Goal: Task Accomplishment & Management: Manage account settings

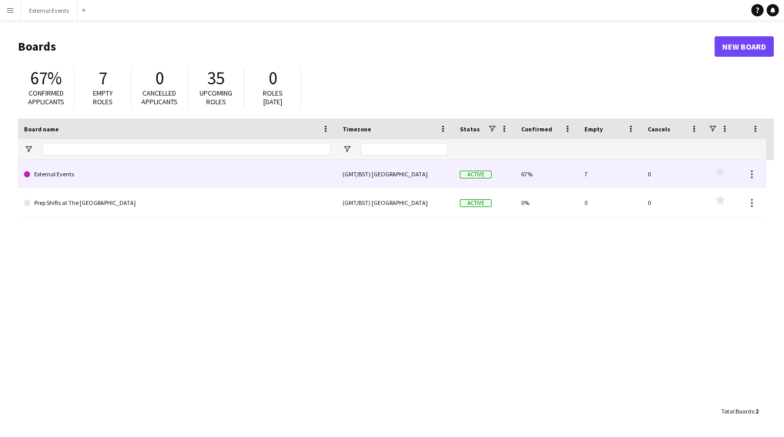
click at [171, 182] on link "External Events" at bounding box center [177, 174] width 306 height 29
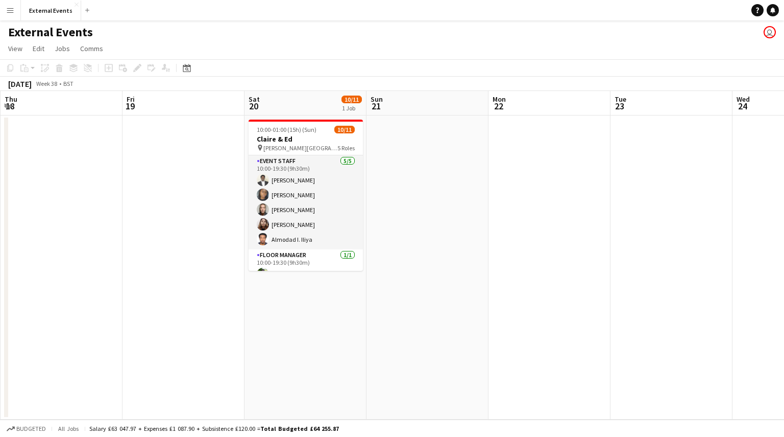
scroll to position [147, 0]
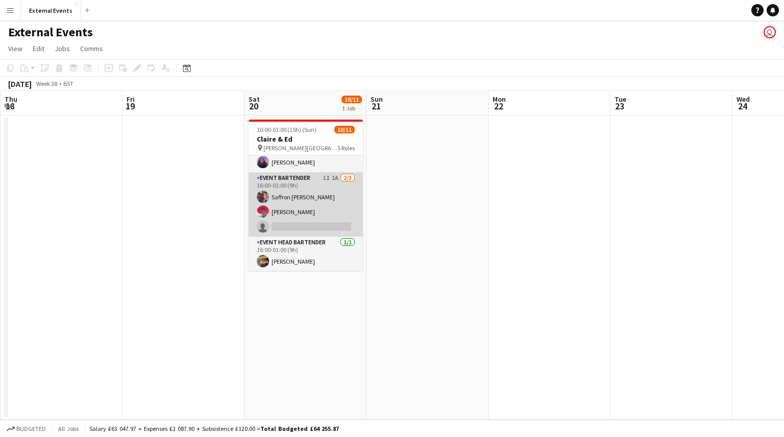
click at [283, 200] on app-card-role "Event bartender 1I 1A [DATE] 16:00-01:00 (9h) [PERSON_NAME] [PERSON_NAME] singl…" at bounding box center [306, 204] width 114 height 64
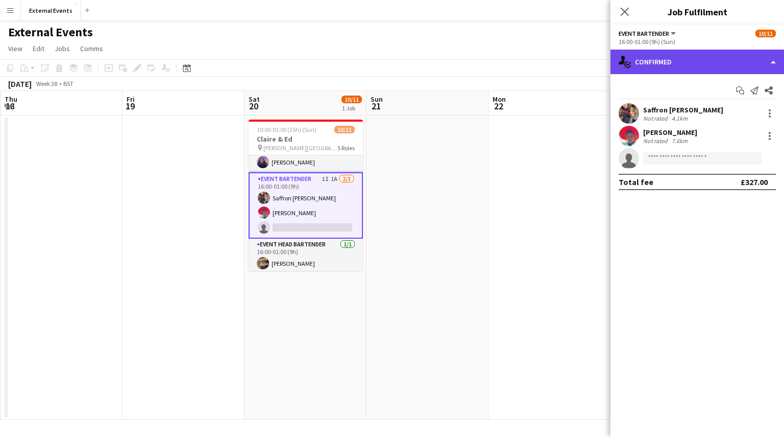
click at [712, 58] on div "single-neutral-actions-check-2 Confirmed" at bounding box center [698, 62] width 174 height 25
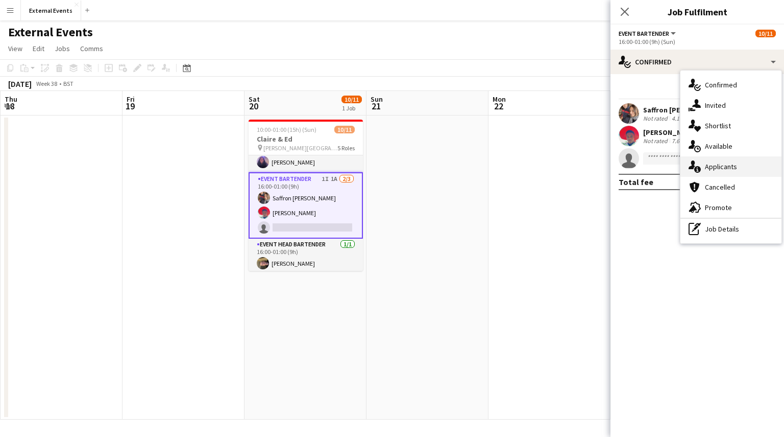
click at [753, 165] on div "single-neutral-actions-information Applicants" at bounding box center [731, 166] width 101 height 20
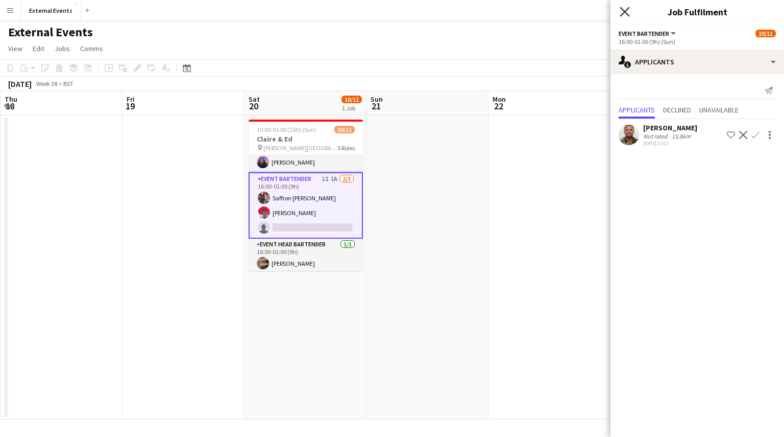
click at [627, 12] on icon "Close pop-in" at bounding box center [625, 12] width 10 height 10
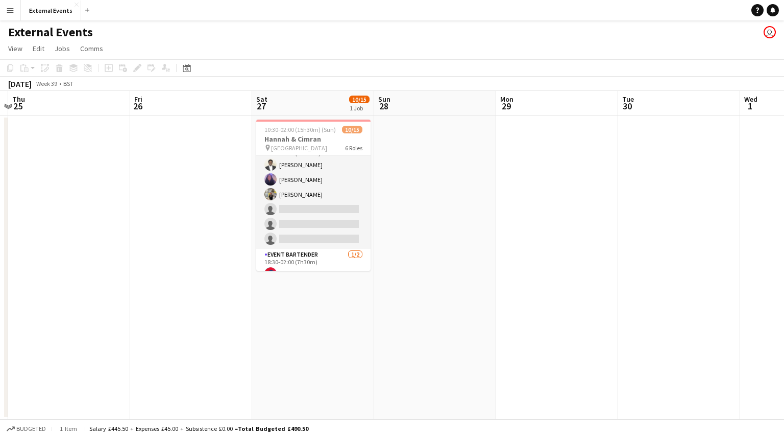
scroll to position [137, 0]
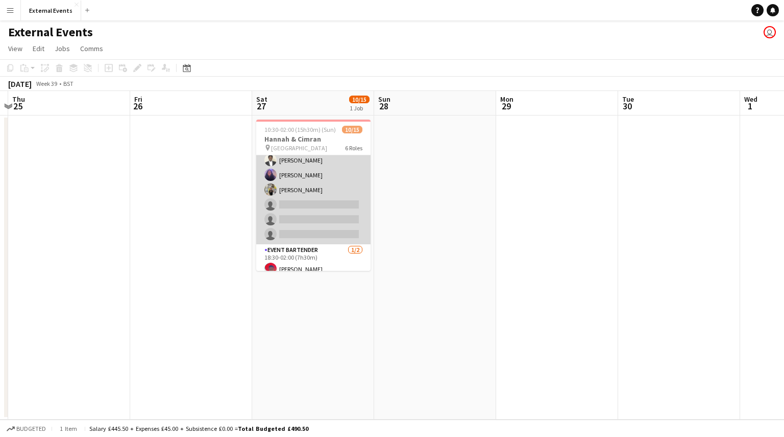
click at [304, 217] on app-card-role "Event staff 3A [DATE] 11:00-21:30 (10h30m) [PERSON_NAME] [PERSON_NAME] [PERSON_…" at bounding box center [313, 189] width 114 height 109
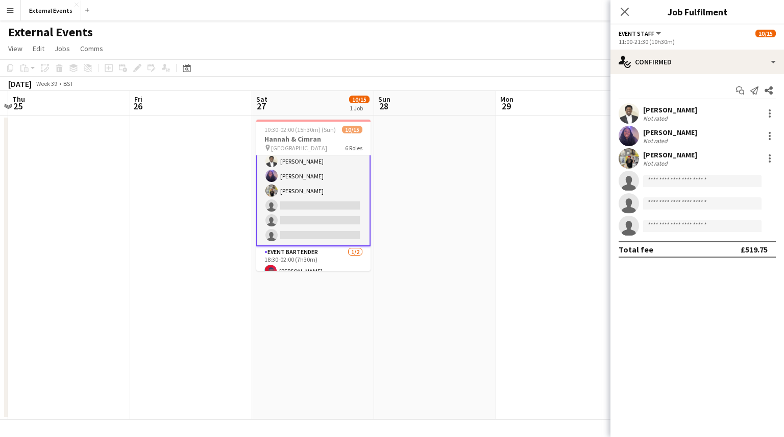
scroll to position [138, 0]
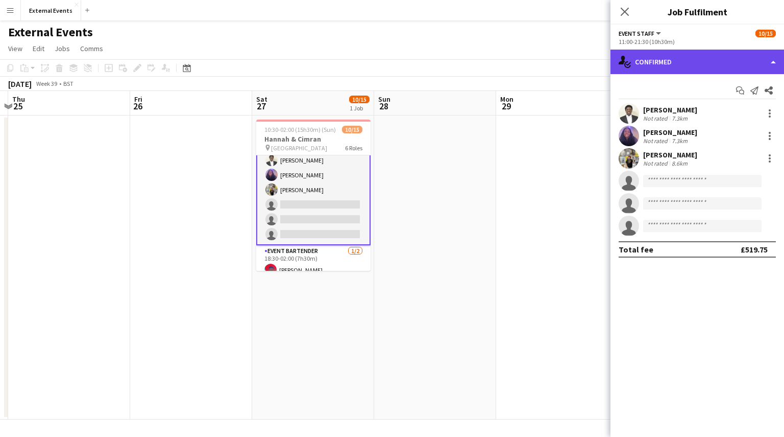
click at [702, 67] on div "single-neutral-actions-check-2 Confirmed" at bounding box center [698, 62] width 174 height 25
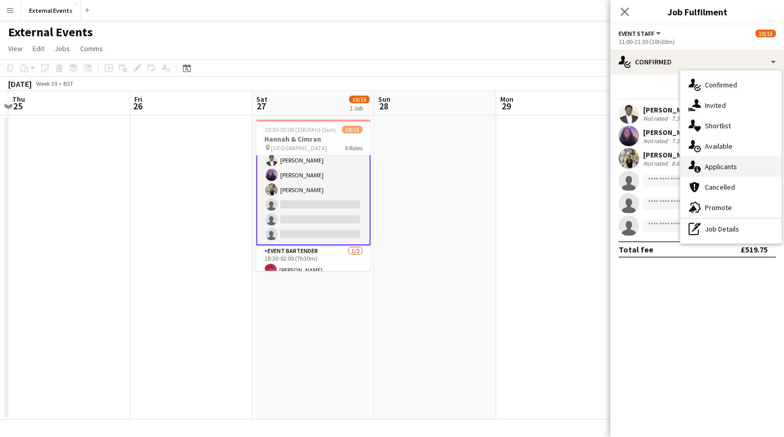
click at [730, 166] on span "Applicants" at bounding box center [721, 166] width 32 height 9
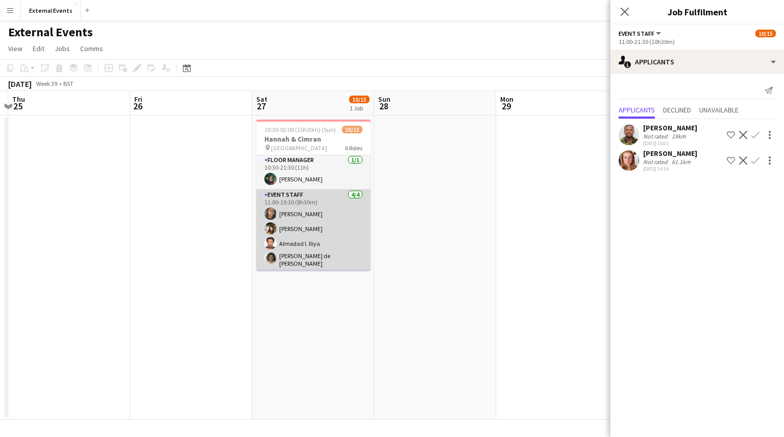
scroll to position [0, 0]
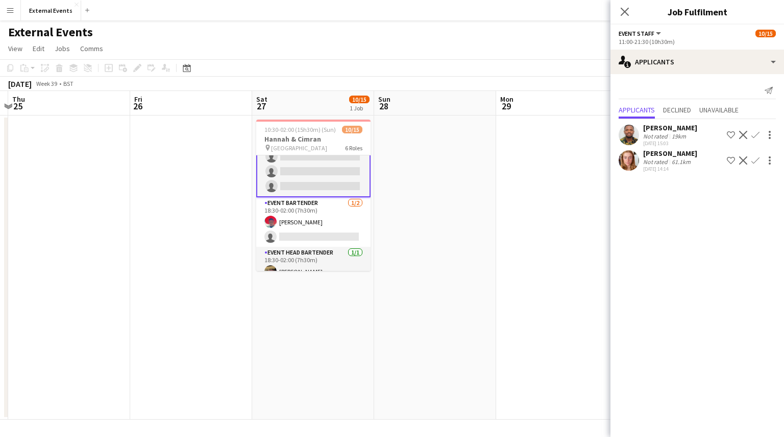
click at [304, 241] on app-card-role "Event bartender [DATE] 18:30-02:00 (7h30m) [PERSON_NAME] single-neutral-actions" at bounding box center [313, 222] width 114 height 50
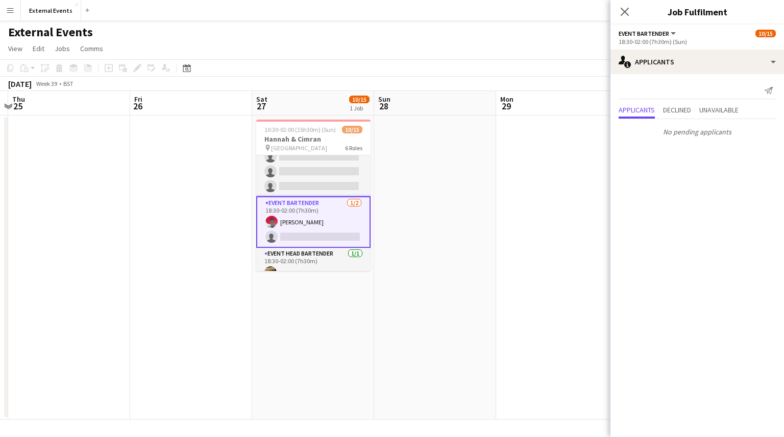
scroll to position [231, 0]
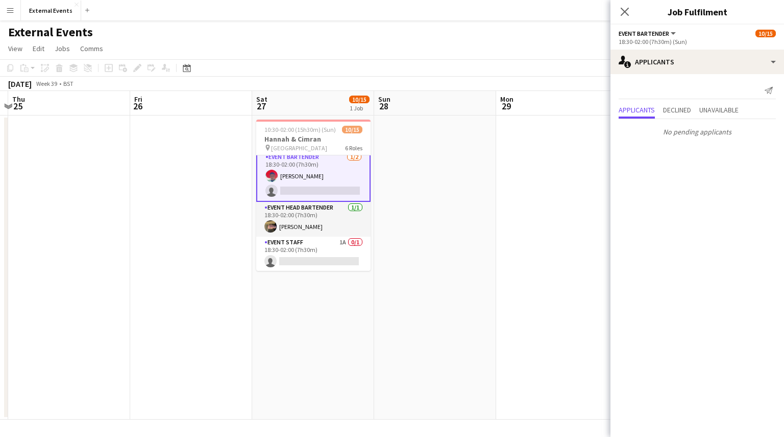
click at [304, 241] on app-card-role "Event staff 1A 0/1 18:30-02:00 (7h30m) single-neutral-actions" at bounding box center [313, 253] width 114 height 35
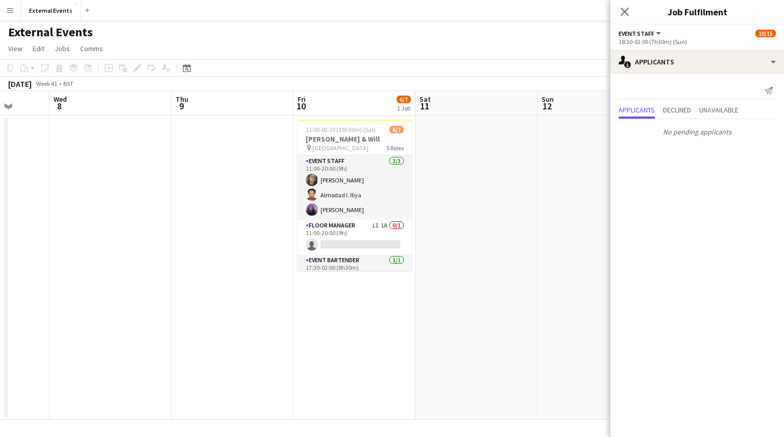
scroll to position [0, 448]
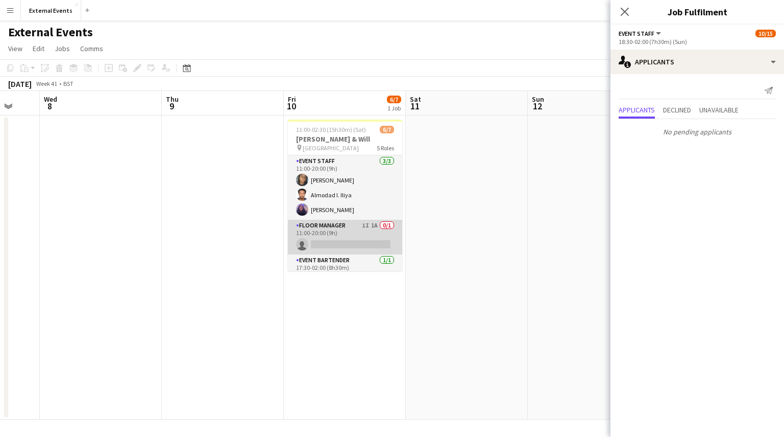
click at [355, 243] on app-card-role "Floor manager 1I 1A 0/1 11:00-20:00 (9h) single-neutral-actions" at bounding box center [345, 237] width 114 height 35
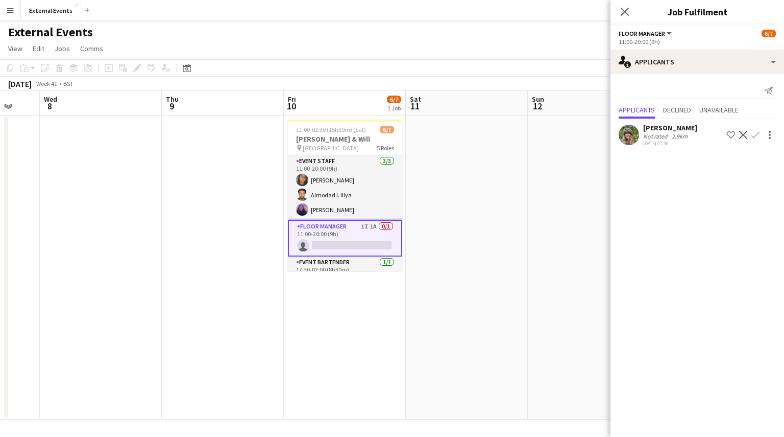
click at [754, 135] on app-icon "Confirm" at bounding box center [756, 135] width 8 height 8
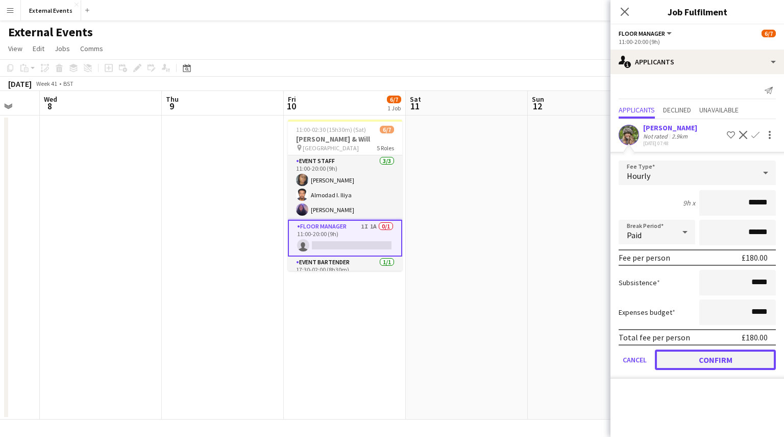
click at [702, 362] on button "Confirm" at bounding box center [715, 359] width 121 height 20
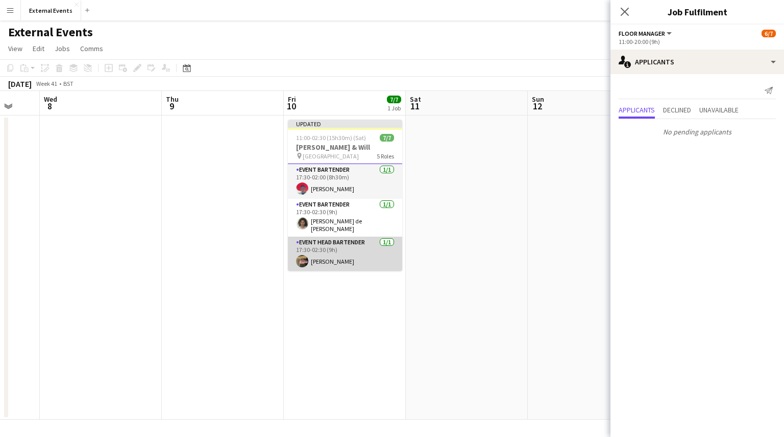
scroll to position [0, 0]
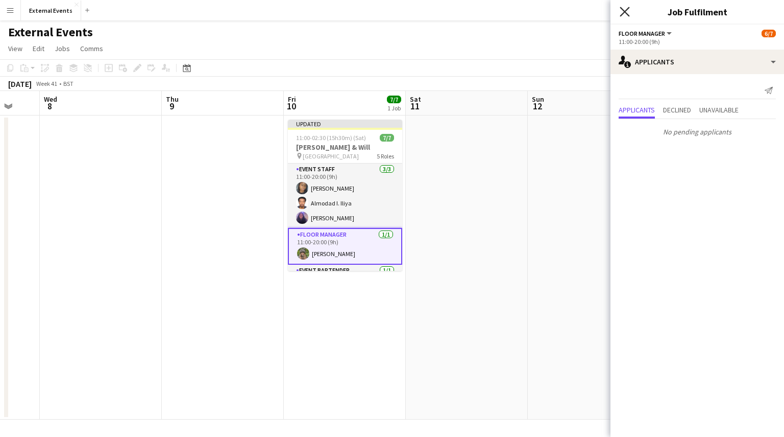
click at [623, 15] on icon at bounding box center [625, 12] width 10 height 10
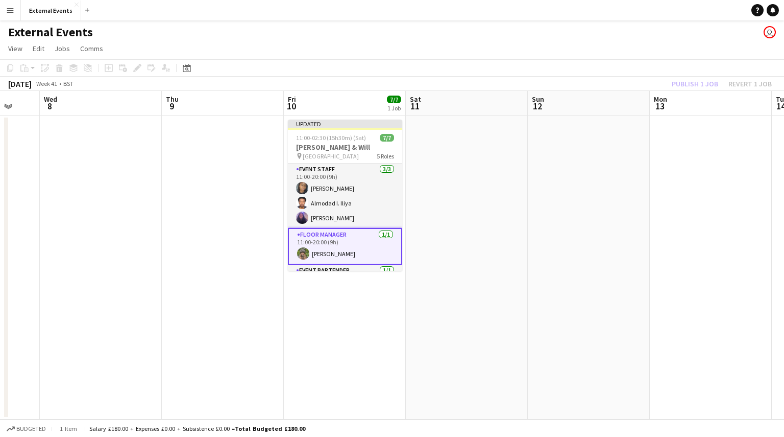
click at [691, 85] on div "Publish 1 job Revert 1 job" at bounding box center [722, 83] width 125 height 13
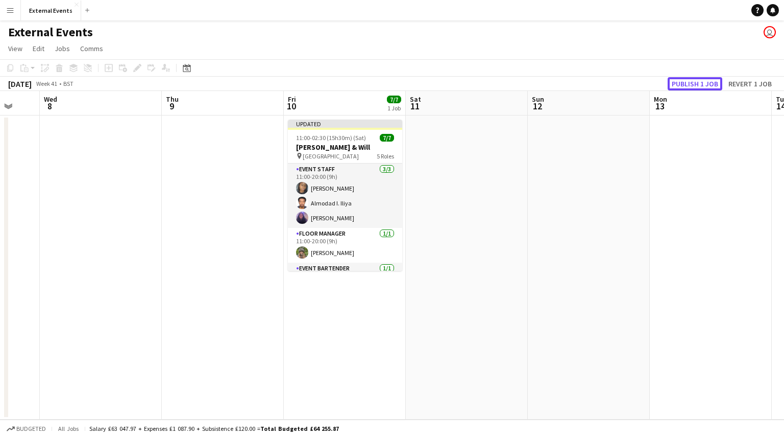
click at [691, 85] on button "Publish 1 job" at bounding box center [695, 83] width 55 height 13
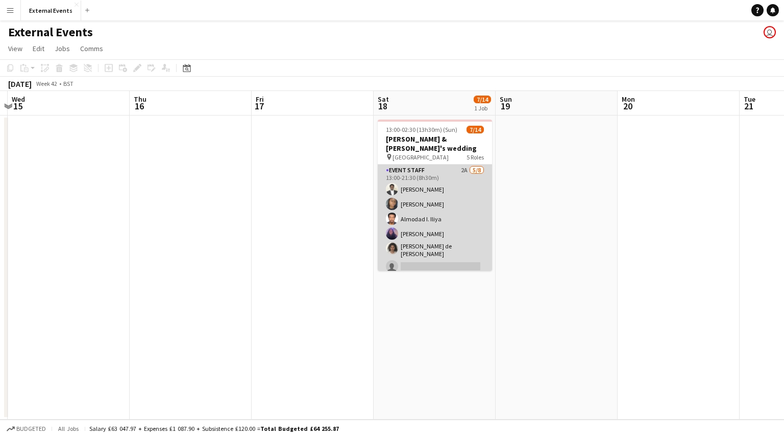
click at [434, 210] on app-card-role "Event staff 2A [DATE] 13:00-21:30 (8h30m) [PERSON_NAME] [PERSON_NAME] [PERSON_N…" at bounding box center [435, 234] width 114 height 141
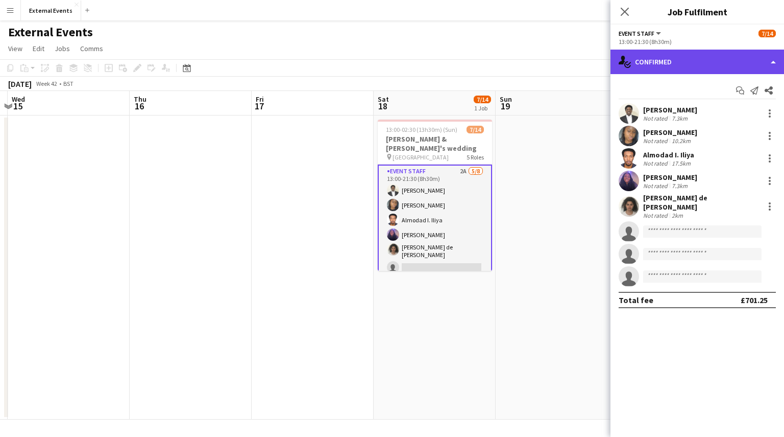
click at [700, 61] on div "single-neutral-actions-check-2 Confirmed" at bounding box center [698, 62] width 174 height 25
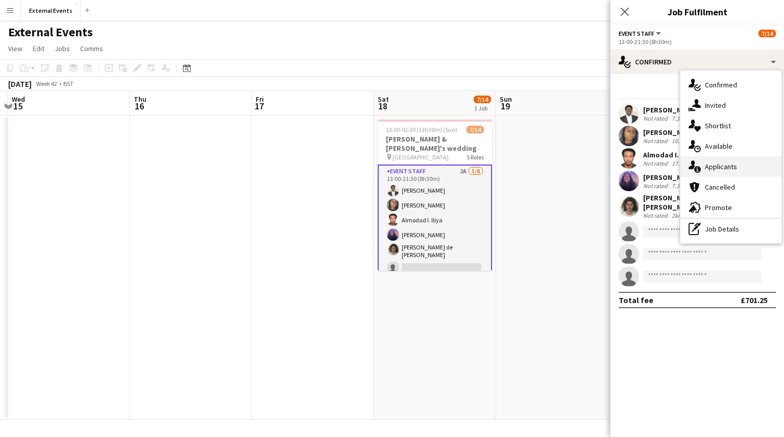
click at [759, 170] on div "single-neutral-actions-information Applicants" at bounding box center [731, 166] width 101 height 20
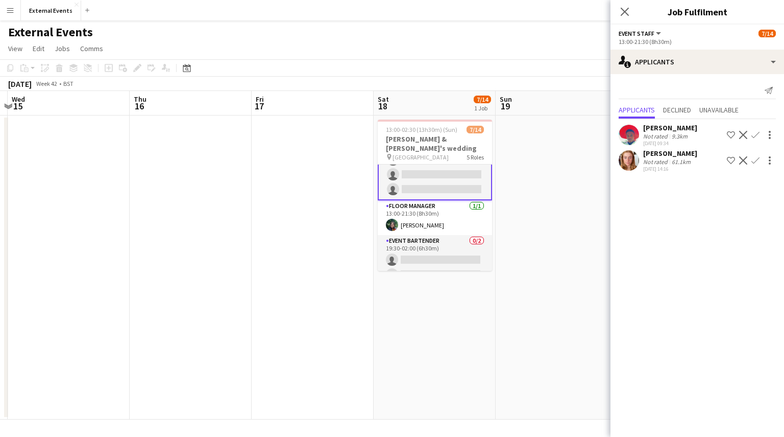
scroll to position [108, 0]
click at [426, 265] on app-card-role "Event bartender 0/2 19:30-02:00 (6h30m) single-neutral-actions single-neutral-a…" at bounding box center [435, 259] width 114 height 50
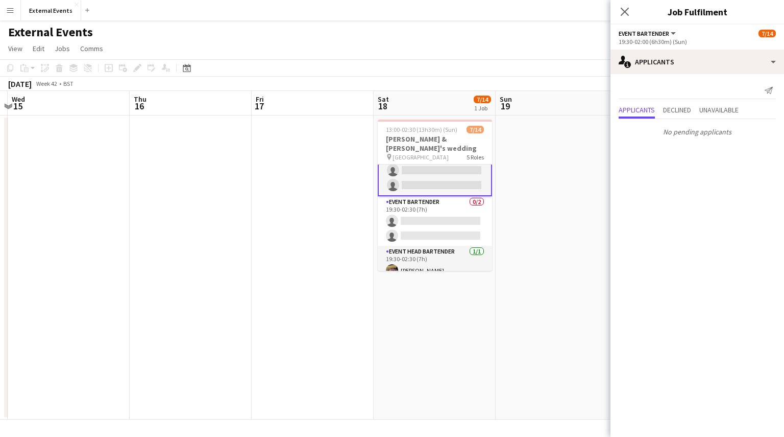
click at [415, 221] on app-card-role "Event bartender 0/2 19:30-02:30 (7h) single-neutral-actions single-neutral-acti…" at bounding box center [435, 221] width 114 height 50
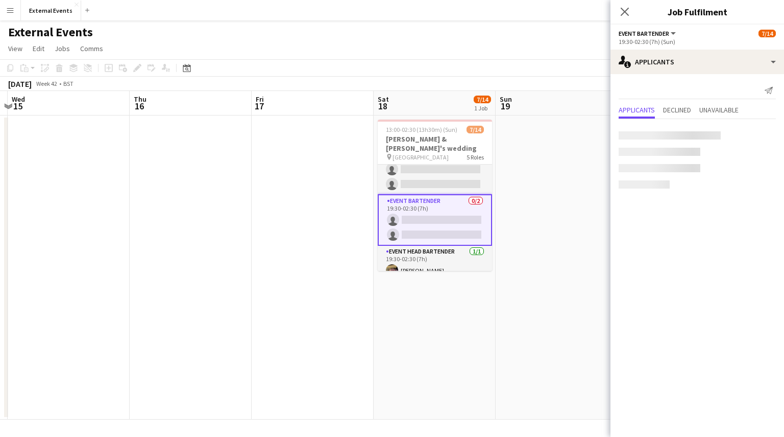
scroll to position [195, 0]
click at [422, 248] on app-card-role "Event head Bartender [DATE] 19:30-02:30 (7h) [PERSON_NAME]" at bounding box center [435, 264] width 114 height 35
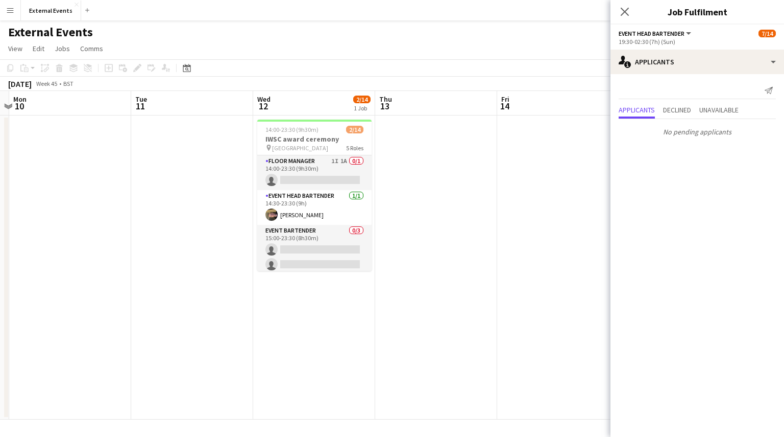
scroll to position [0, 480]
click at [316, 166] on app-card-role "Floor manager 1I 1A 0/1 14:00-23:30 (9h30m) single-neutral-actions" at bounding box center [313, 172] width 114 height 35
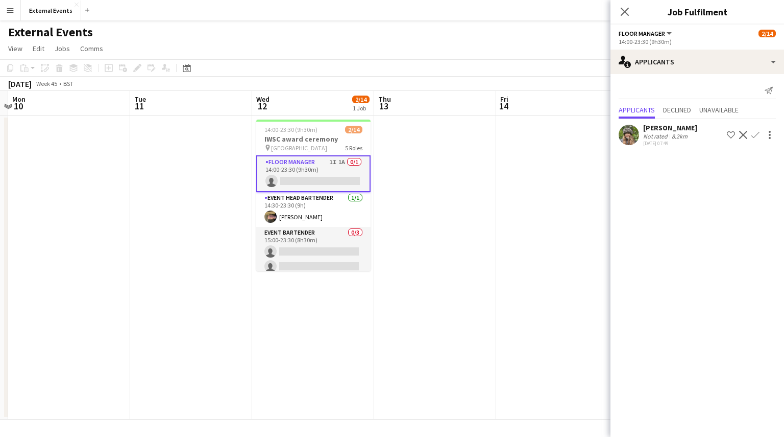
click at [757, 135] on app-icon "Confirm" at bounding box center [756, 135] width 8 height 8
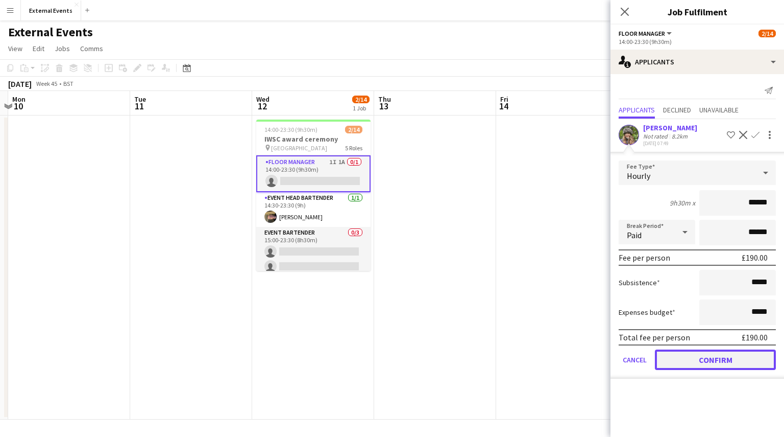
click at [721, 364] on button "Confirm" at bounding box center [715, 359] width 121 height 20
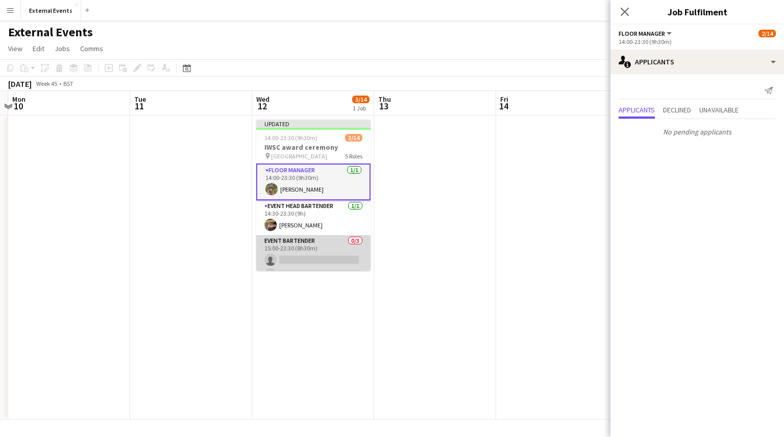
click at [328, 251] on app-card-role "Event bartender 0/3 15:00-23:30 (8h30m) single-neutral-actions single-neutral-a…" at bounding box center [313, 267] width 114 height 64
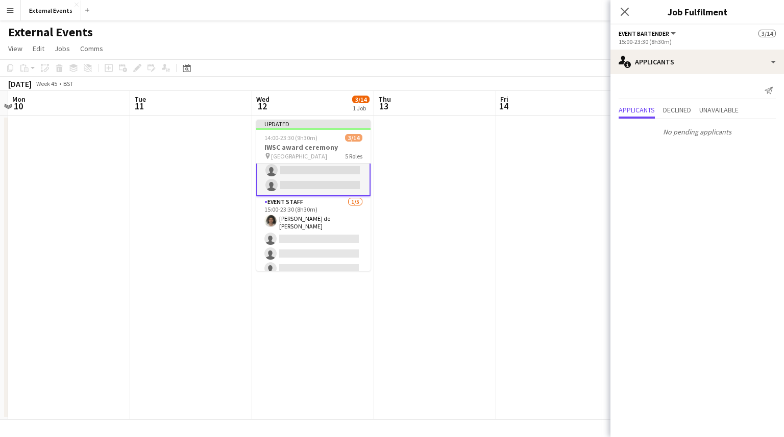
click at [328, 251] on app-card-role "Event staff [DATE] 15:00-23:30 (8h30m) [PERSON_NAME] de [PERSON_NAME] single-ne…" at bounding box center [313, 244] width 114 height 97
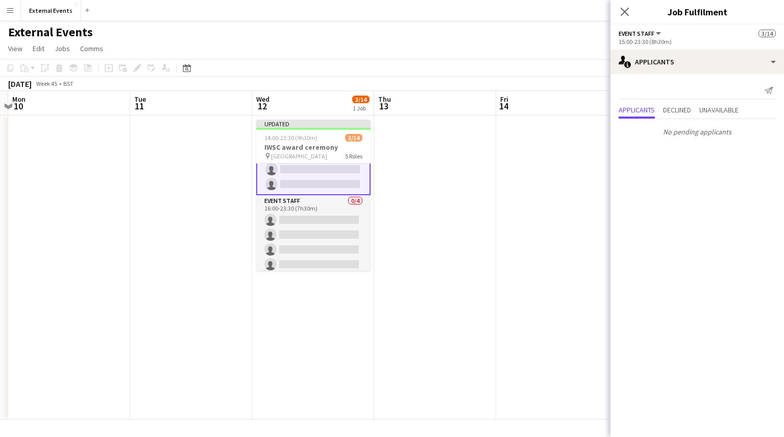
click at [328, 251] on app-card-role "Event staff 0/4 16:00-23:30 (7h30m) single-neutral-actions single-neutral-actio…" at bounding box center [313, 234] width 114 height 79
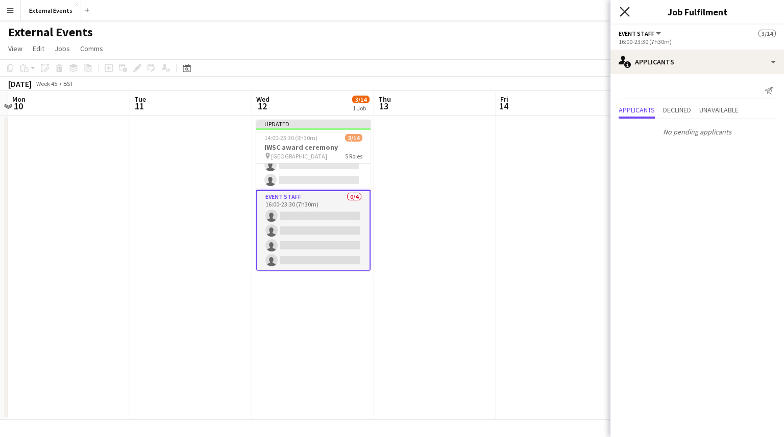
click at [624, 9] on icon "Close pop-in" at bounding box center [625, 12] width 10 height 10
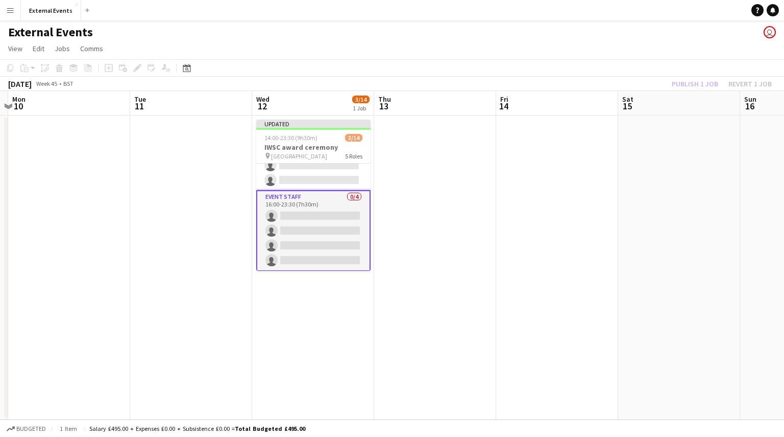
click at [682, 82] on div "Publish 1 job Revert 1 job" at bounding box center [722, 83] width 125 height 13
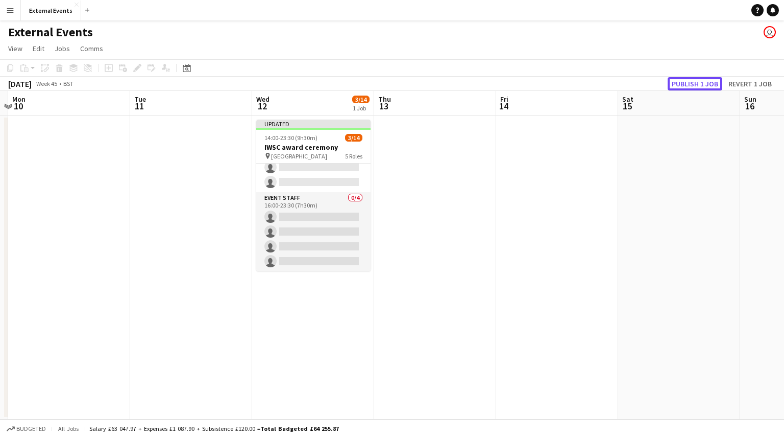
click at [682, 82] on button "Publish 1 job" at bounding box center [695, 83] width 55 height 13
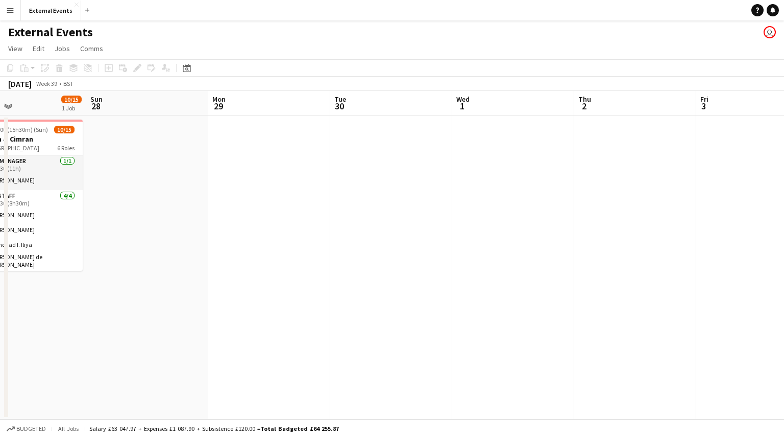
scroll to position [0, 279]
